Goal: Navigation & Orientation: Understand site structure

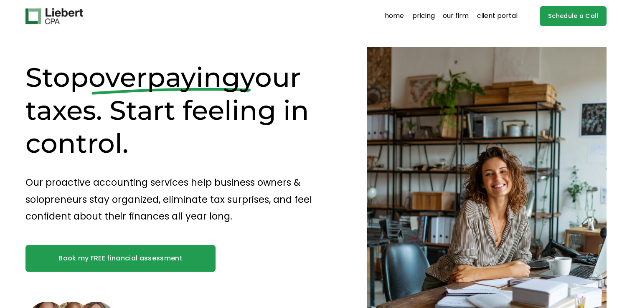
click at [391, 16] on link "home" at bounding box center [394, 16] width 19 height 13
click at [459, 16] on link "our firm" at bounding box center [456, 16] width 26 height 13
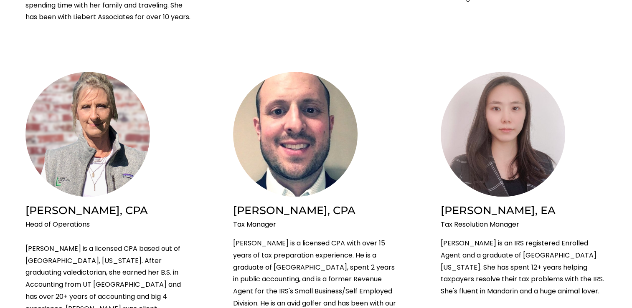
scroll to position [769, 0]
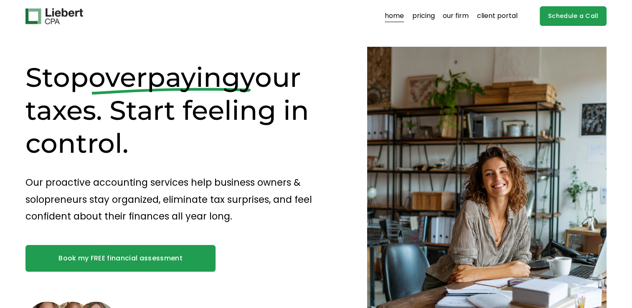
click at [463, 14] on link "our firm" at bounding box center [456, 16] width 26 height 13
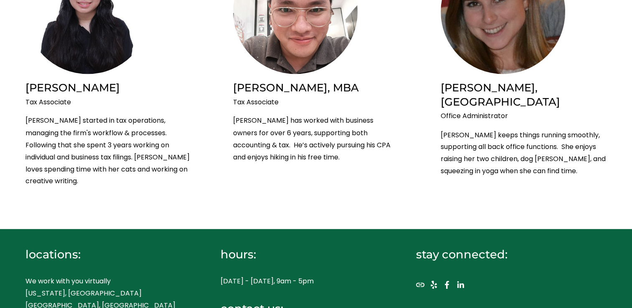
scroll to position [1469, 0]
